Goal: Find specific page/section: Find specific page/section

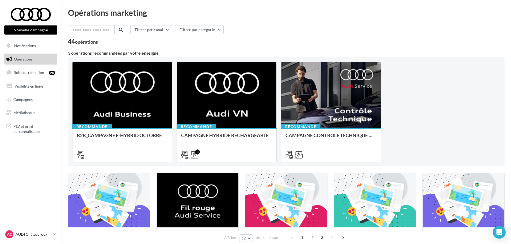
click at [25, 234] on p "AUDI Châteauroux" at bounding box center [34, 233] width 36 height 5
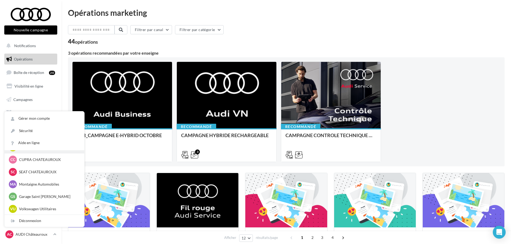
scroll to position [37, 0]
click at [38, 184] on p "Montaigne Automobiles" at bounding box center [48, 183] width 59 height 5
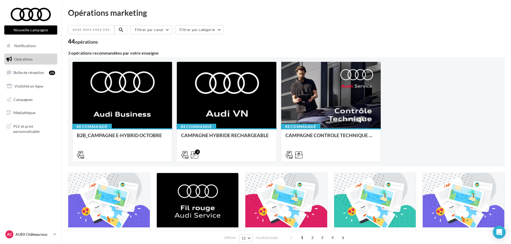
click at [36, 230] on div "AC AUDI Châteauroux audi-alse-36007" at bounding box center [28, 234] width 46 height 8
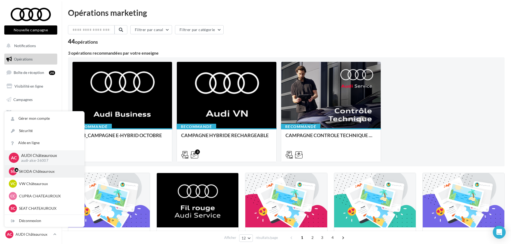
click at [29, 175] on div "SC SKODA Châteauroux sk-cha-sen" at bounding box center [45, 171] width 80 height 12
click at [30, 171] on p "SKODA Châteauroux" at bounding box center [48, 170] width 59 height 5
